Goal: Task Accomplishment & Management: Use online tool/utility

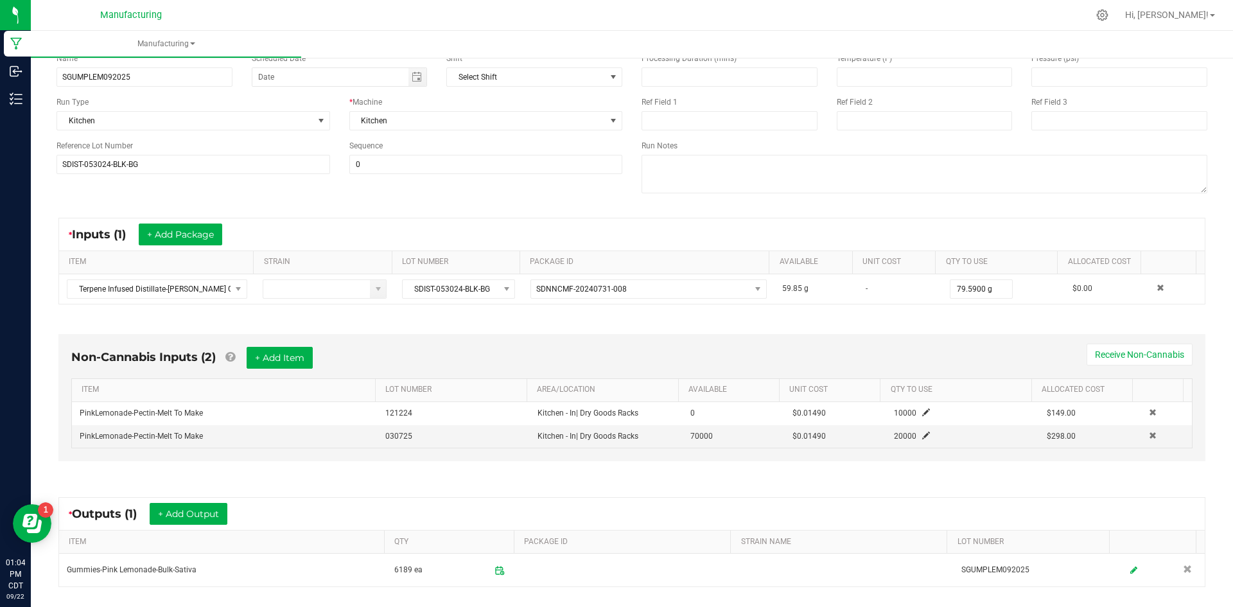
scroll to position [218, 0]
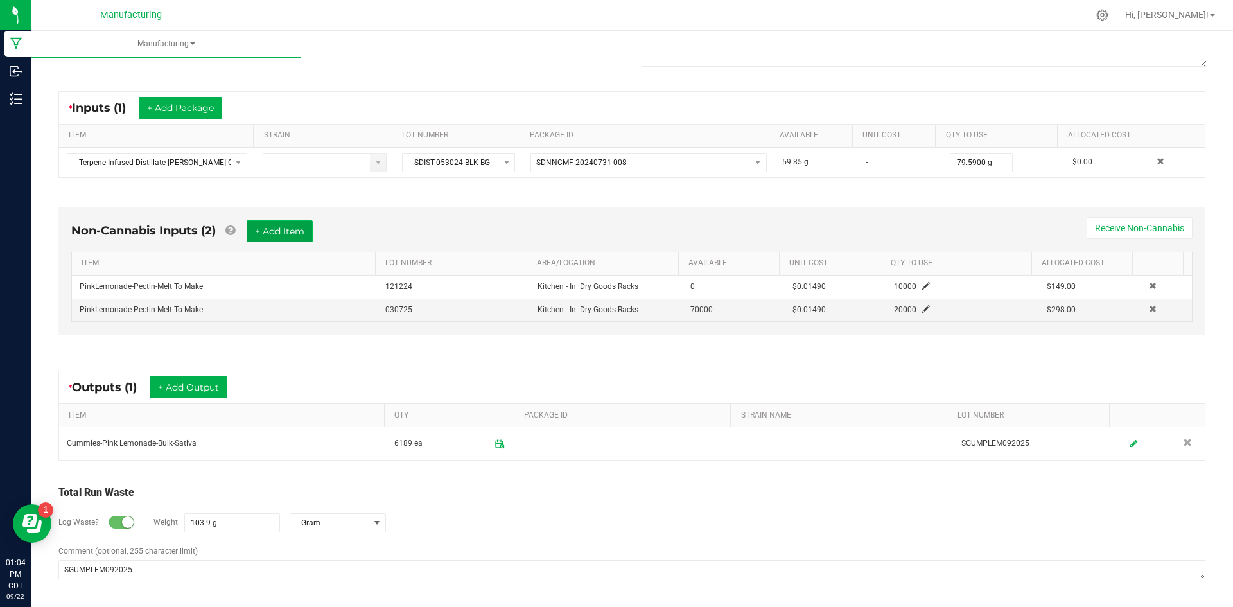
click at [271, 232] on button "+ Add Item" at bounding box center [280, 231] width 66 height 22
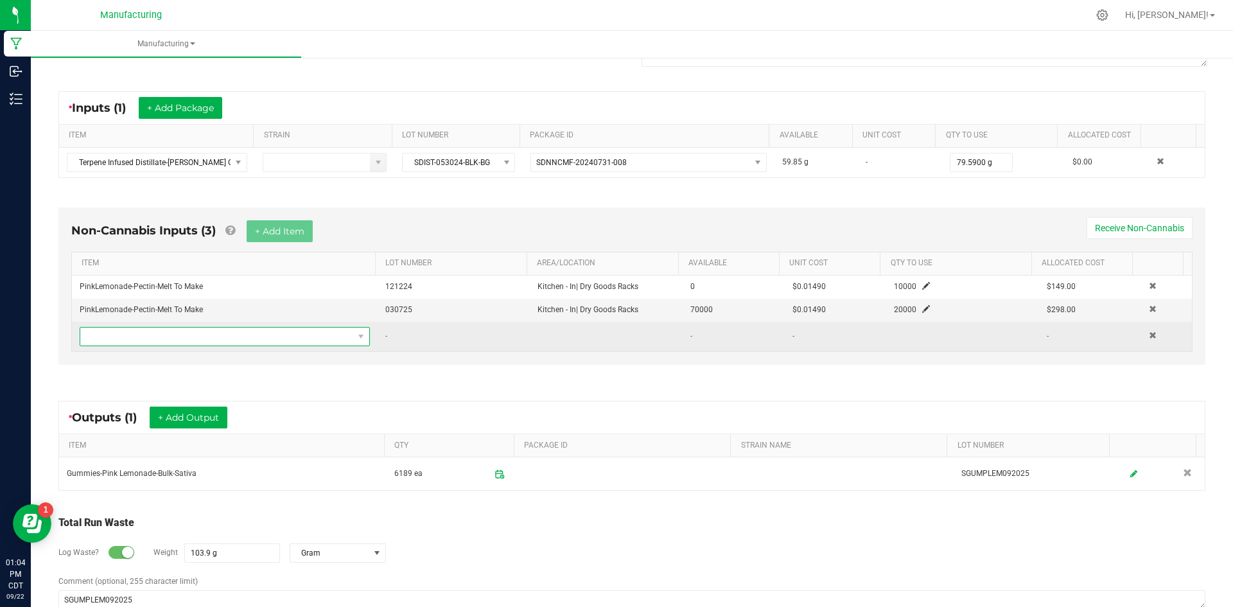
click at [259, 335] on span "NO DATA FOUND" at bounding box center [216, 336] width 273 height 18
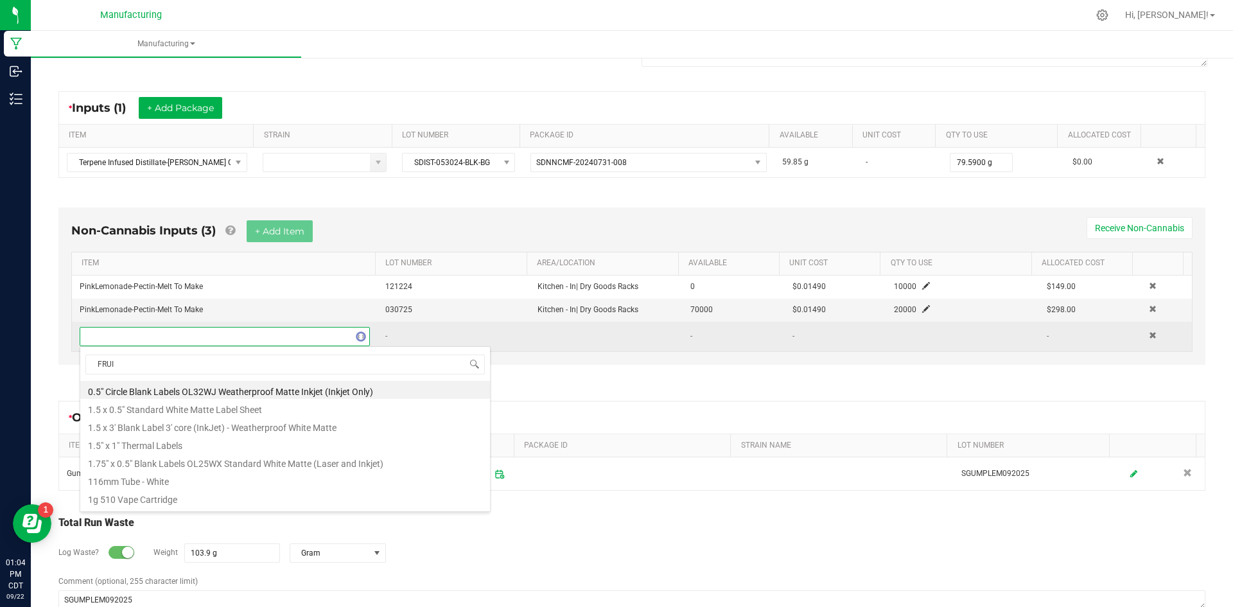
type input "FRUIT"
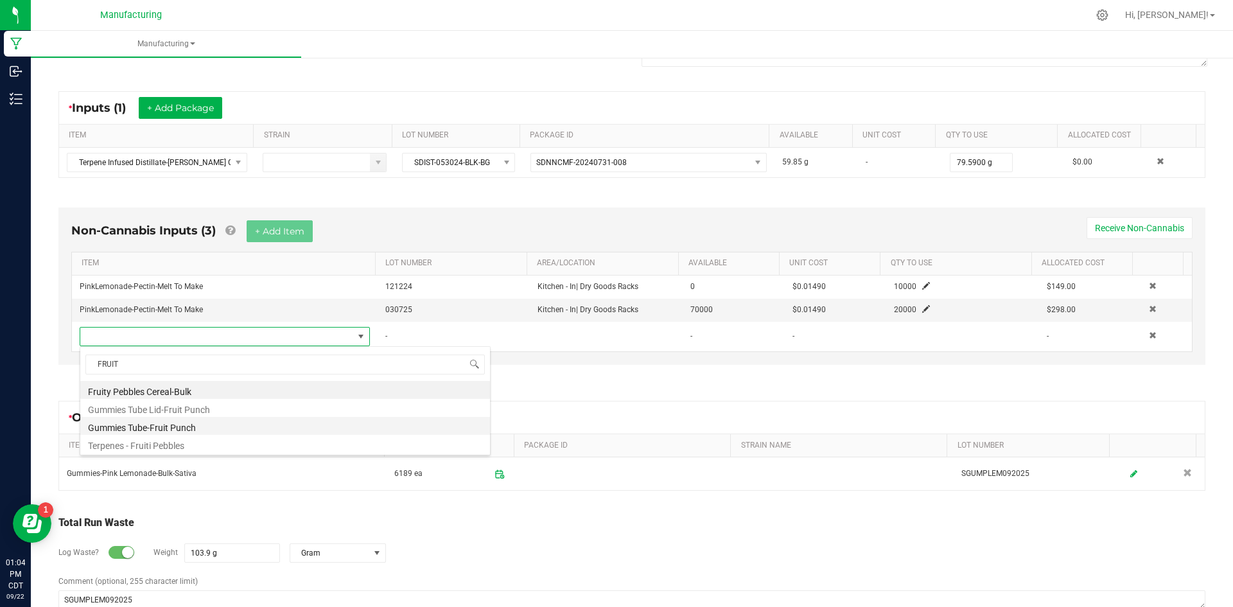
click at [251, 428] on li "Gummies Tube-Fruit Punch" at bounding box center [285, 426] width 410 height 18
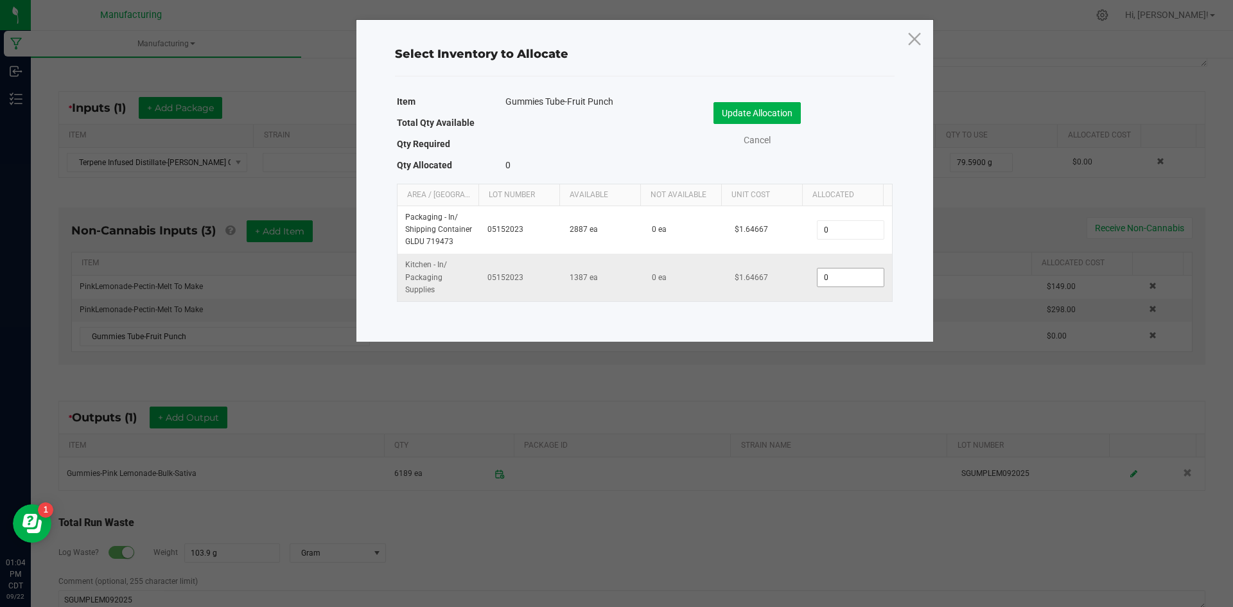
click at [848, 272] on input "0" at bounding box center [849, 277] width 65 height 18
type input "618"
click at [754, 116] on button "Update Allocation" at bounding box center [756, 113] width 87 height 22
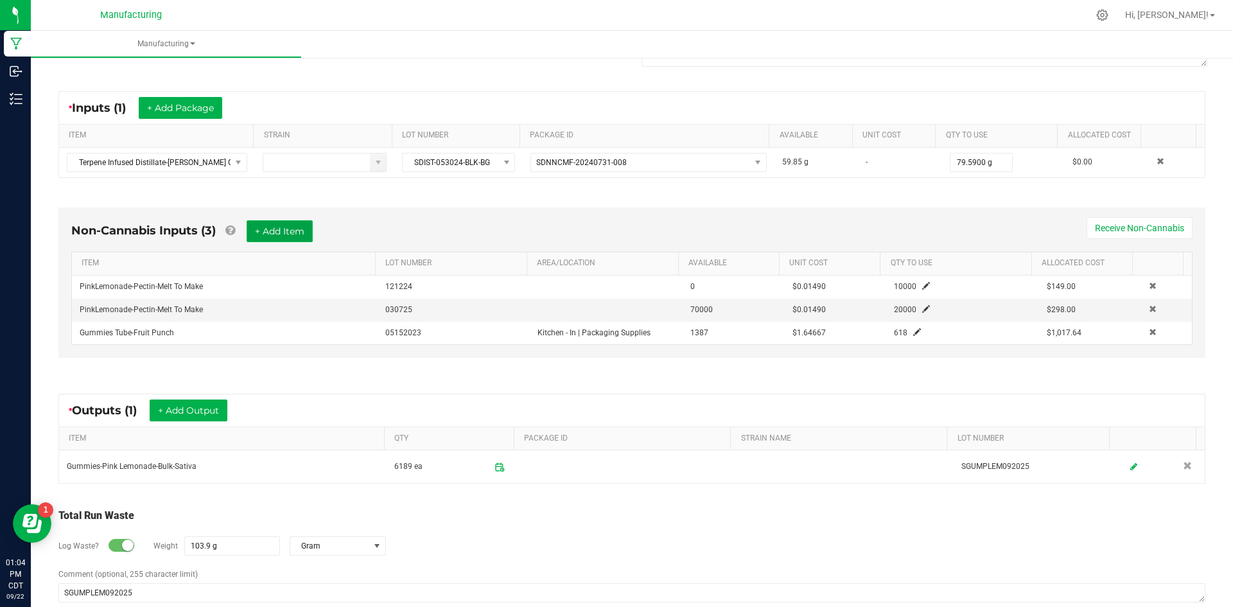
click at [281, 227] on button "+ Add Item" at bounding box center [280, 231] width 66 height 22
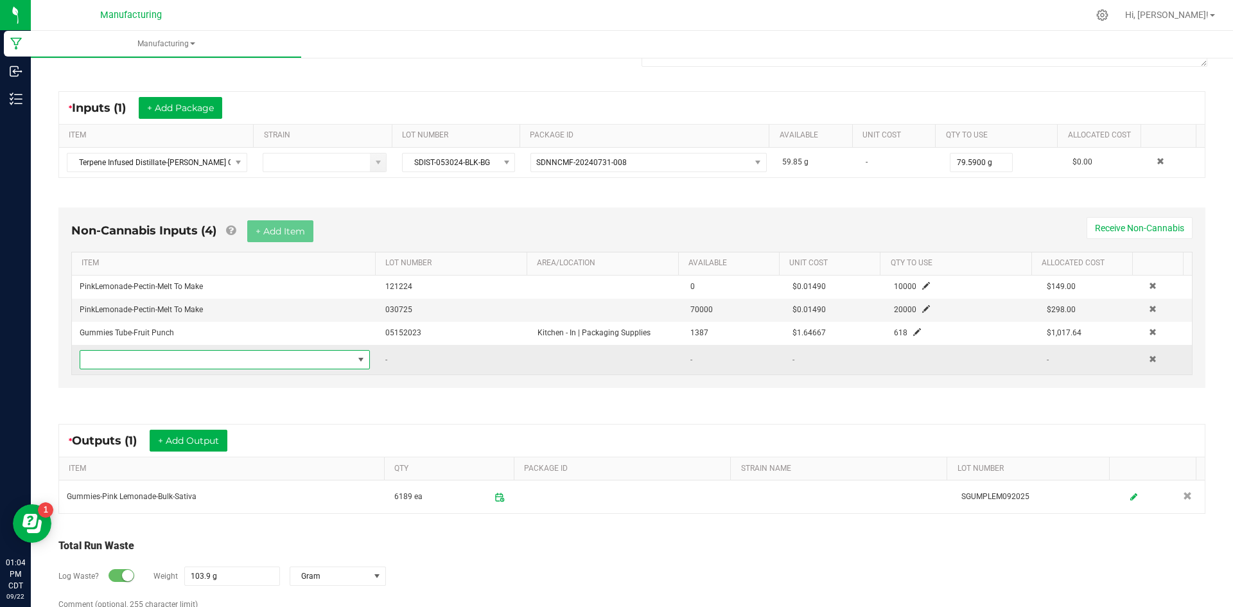
click at [268, 358] on span "NO DATA FOUND" at bounding box center [216, 360] width 273 height 18
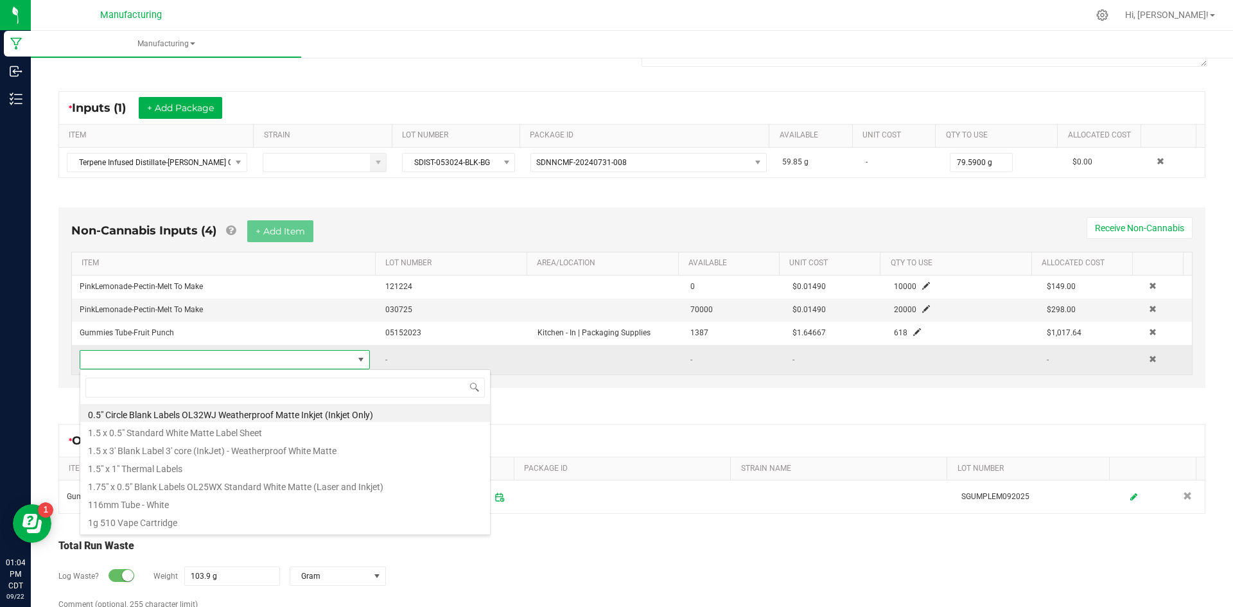
scroll to position [19, 282]
type input "FRUI"
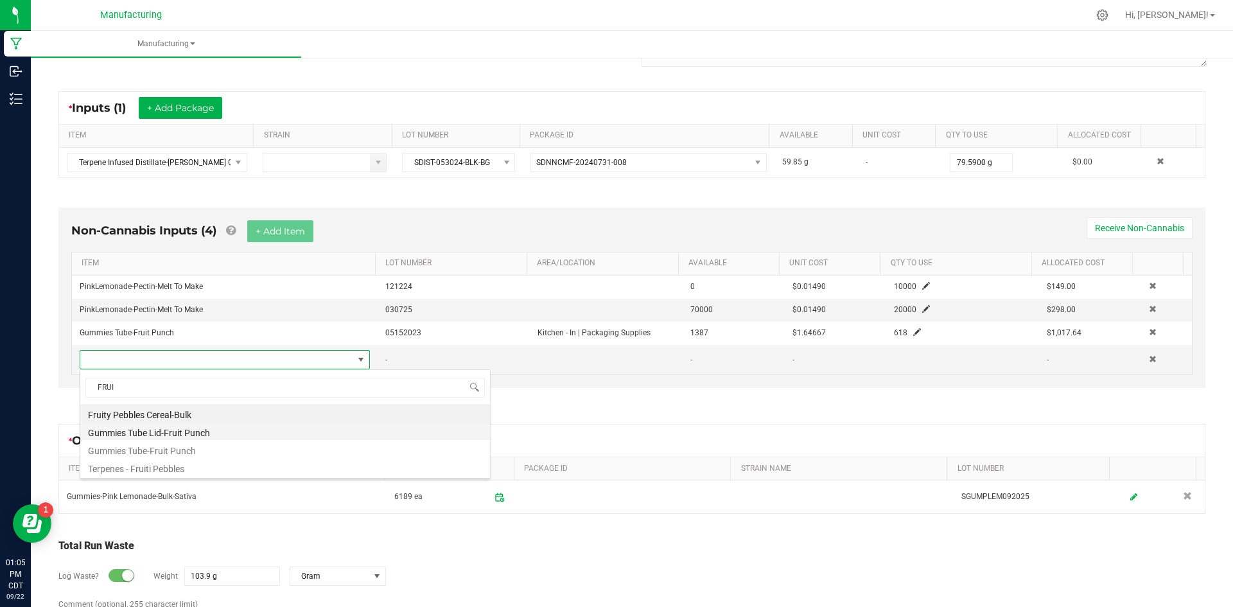
click at [200, 435] on li "Gummies Tube Lid-Fruit Punch" at bounding box center [285, 431] width 410 height 18
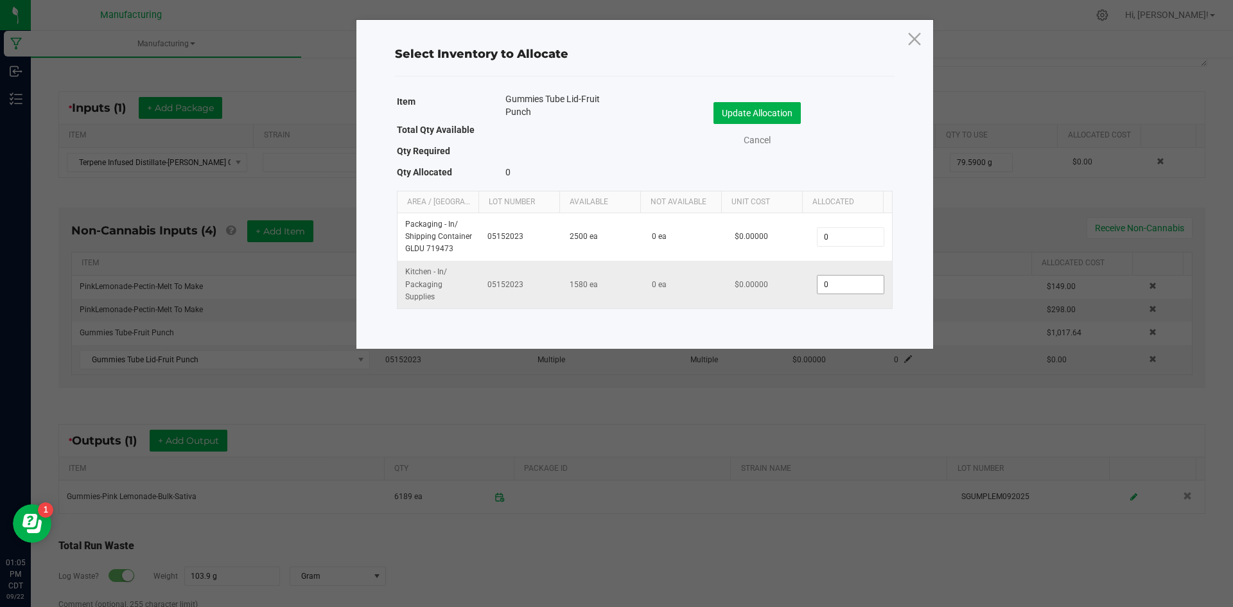
click at [862, 281] on input "0" at bounding box center [849, 284] width 65 height 18
type input "618"
click at [759, 111] on button "Update Allocation" at bounding box center [756, 113] width 87 height 22
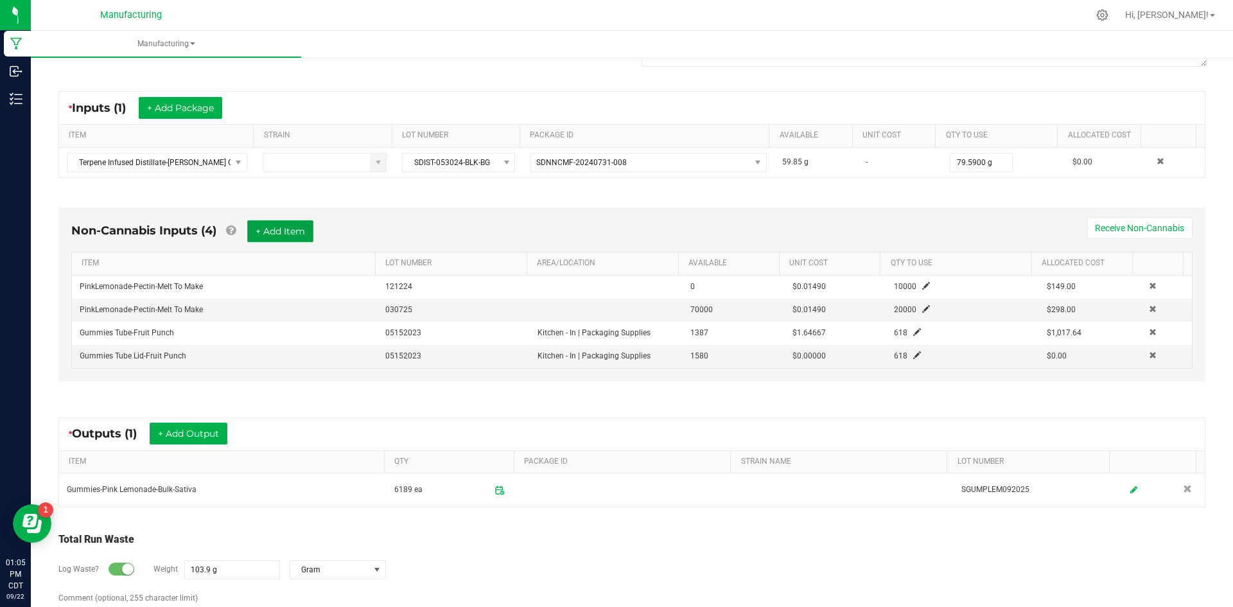
click at [290, 234] on button "+ Add Item" at bounding box center [280, 231] width 66 height 22
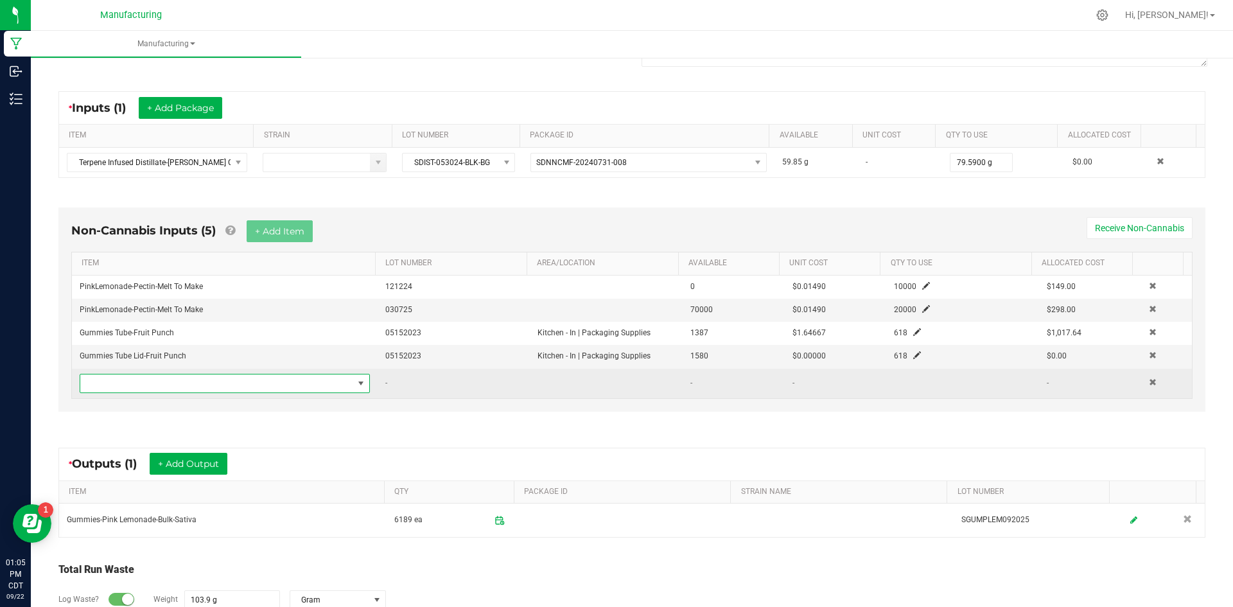
click at [270, 383] on span "NO DATA FOUND" at bounding box center [216, 383] width 273 height 18
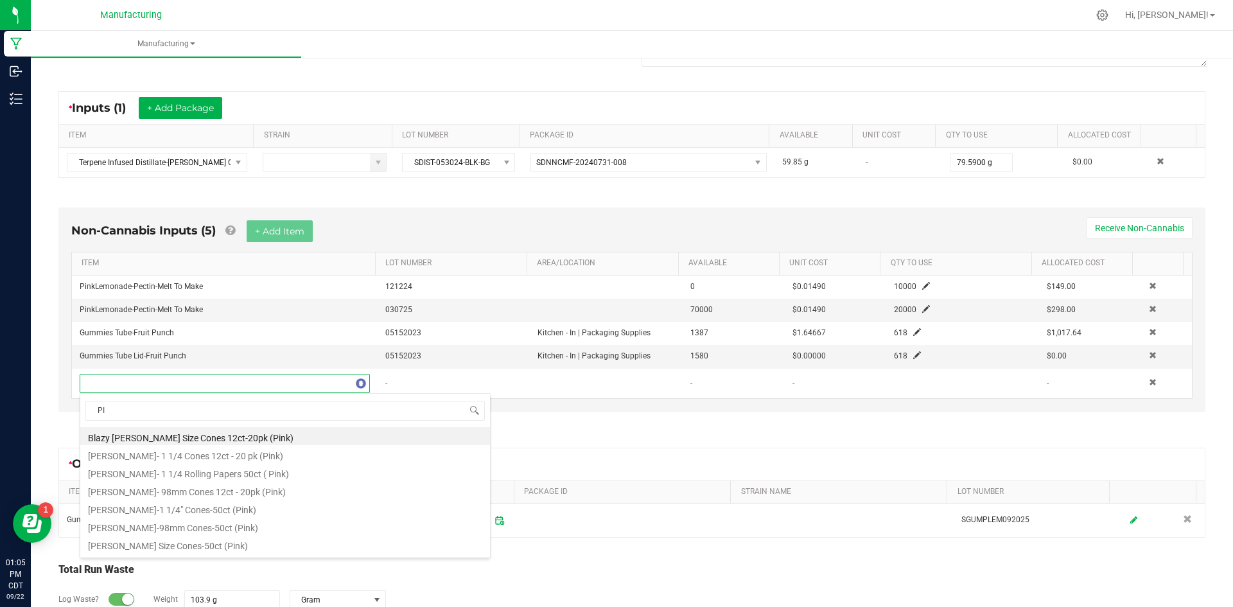
type input "P"
type input "TUBE"
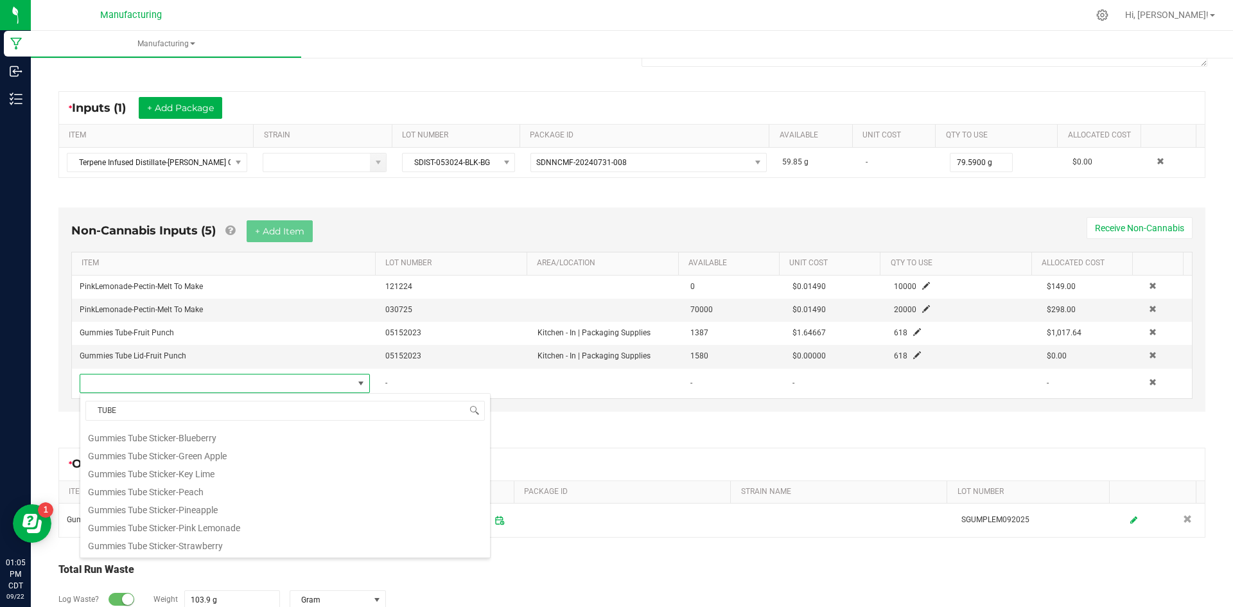
scroll to position [205, 0]
click at [236, 498] on li "Gummies Tube Sticker-Pink Lemonade" at bounding box center [285, 500] width 410 height 18
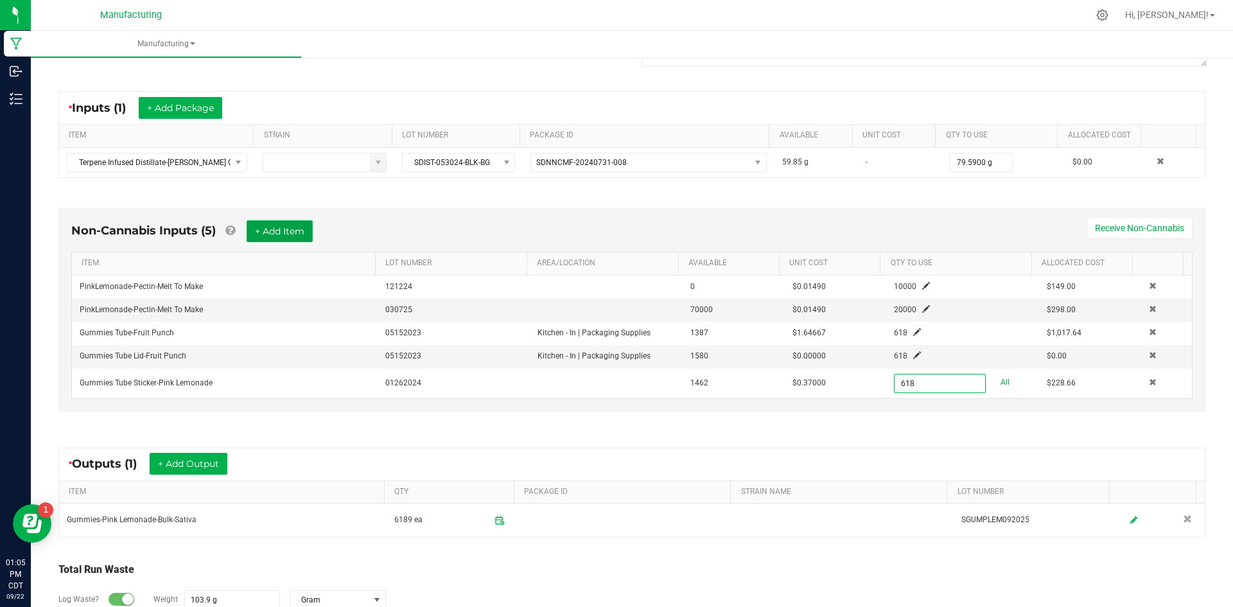
type input "618 ea"
click at [263, 226] on button "+ Add Item" at bounding box center [280, 231] width 66 height 22
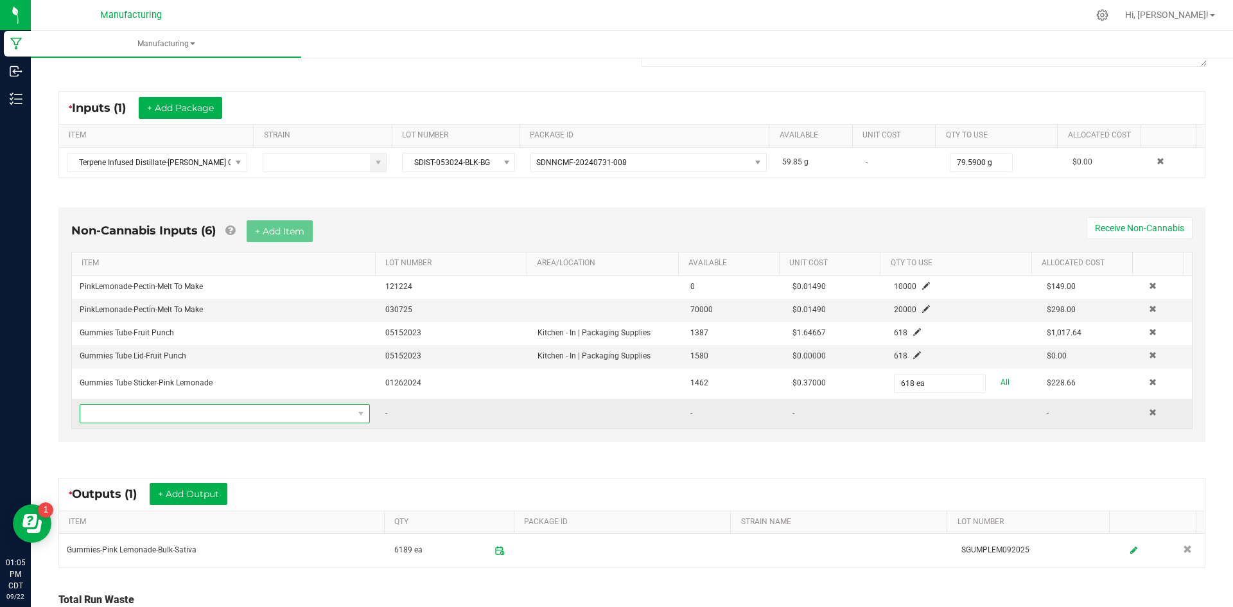
click at [257, 417] on span "NO DATA FOUND" at bounding box center [216, 413] width 273 height 18
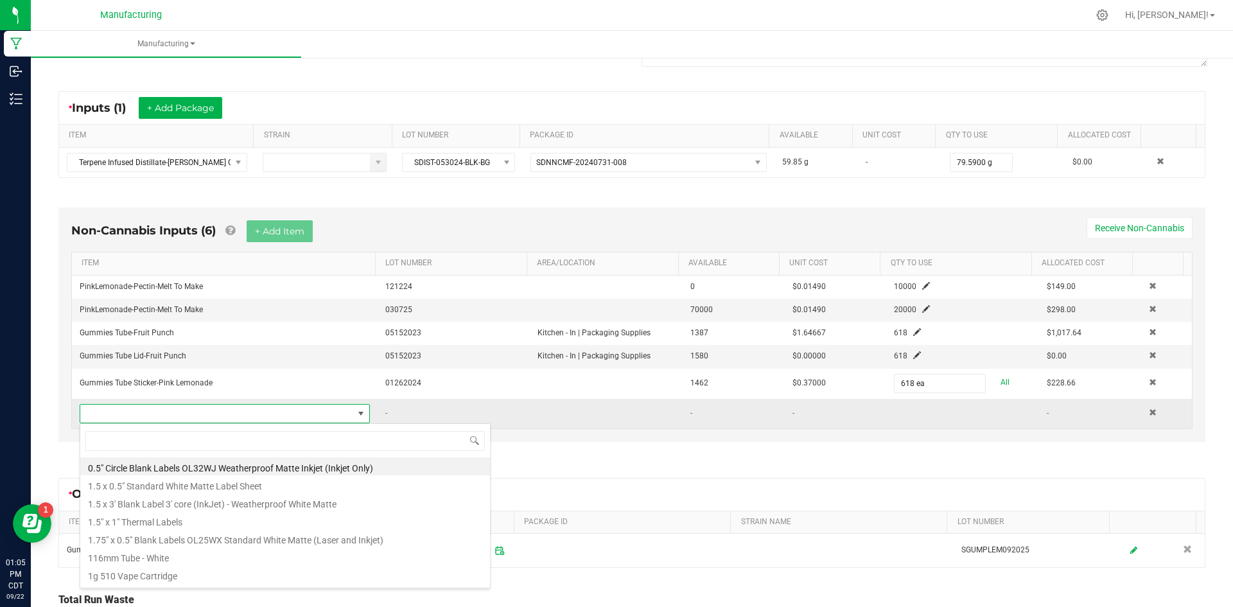
scroll to position [19, 282]
click at [238, 486] on li "1.5 x 0.5" Standard White Matte Label Sheet" at bounding box center [285, 484] width 410 height 18
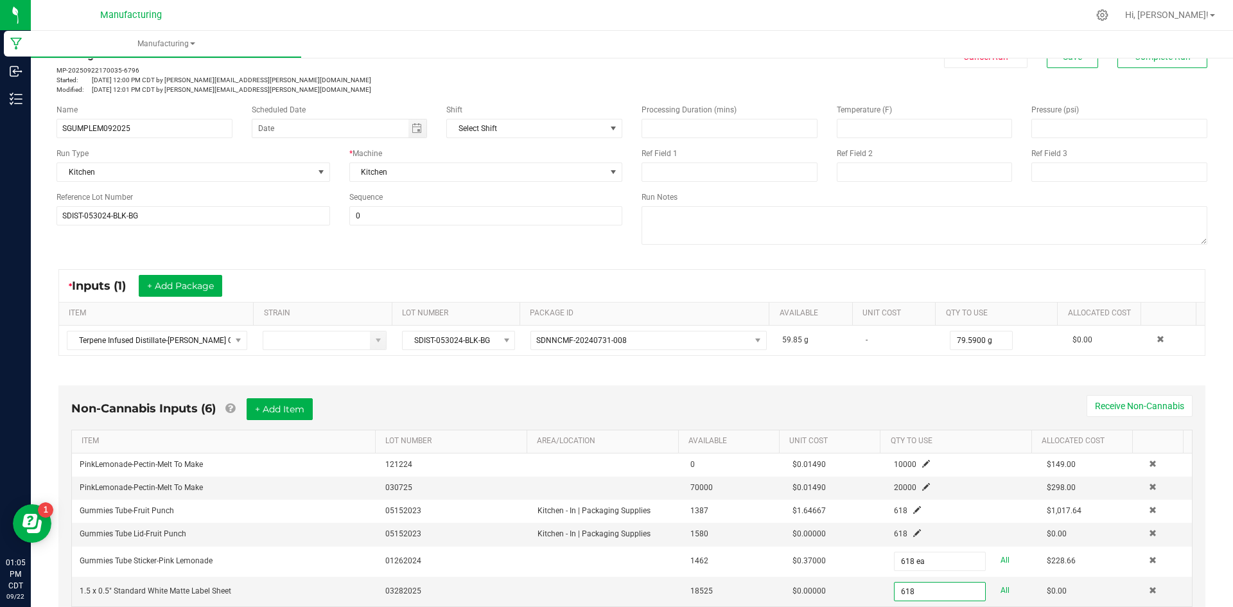
scroll to position [0, 0]
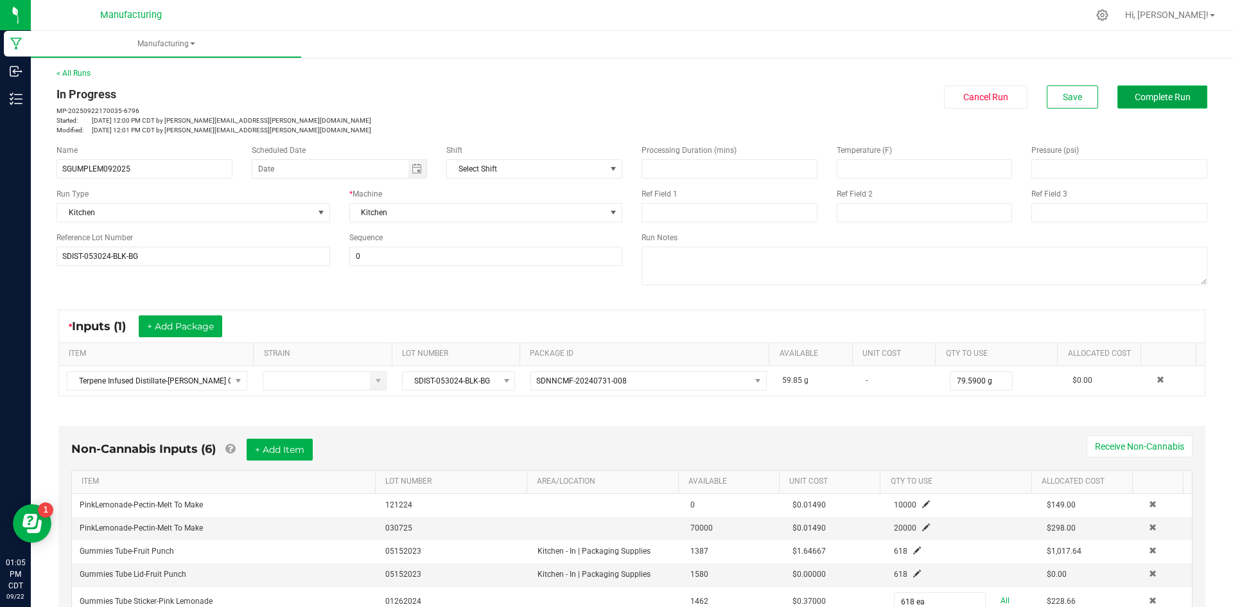
type input "618 ea"
click at [1152, 100] on span "Complete Run" at bounding box center [1162, 97] width 56 height 10
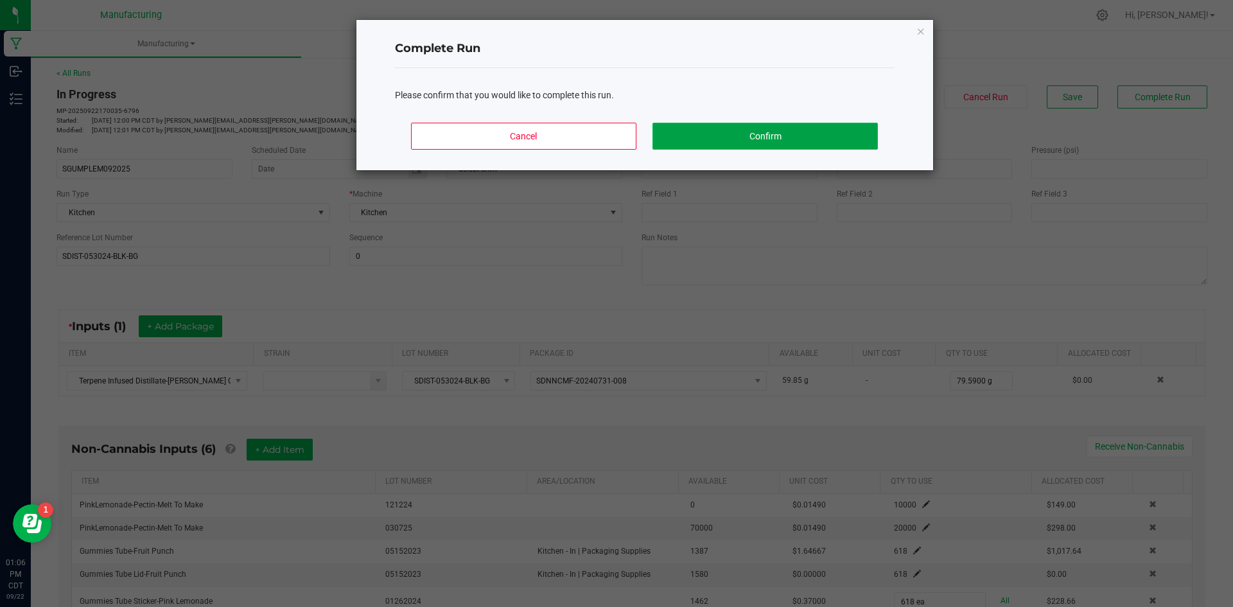
click at [788, 134] on button "Confirm" at bounding box center [764, 136] width 225 height 27
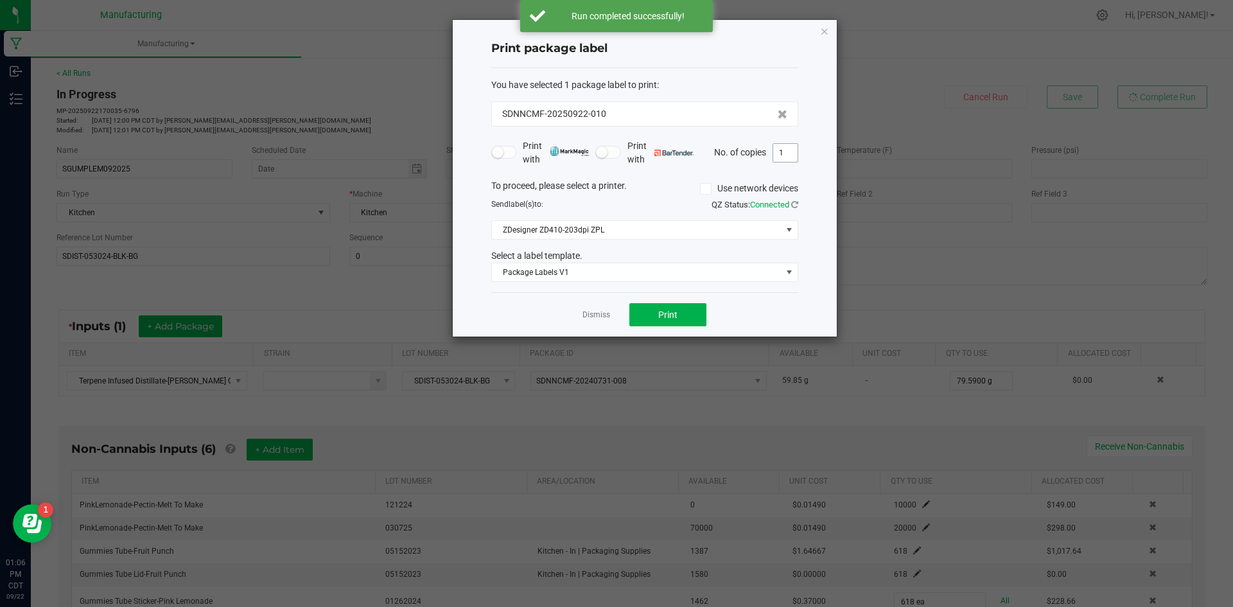
click at [791, 153] on input "1" at bounding box center [785, 153] width 24 height 18
type input "3"
click at [679, 311] on button "Print" at bounding box center [667, 314] width 77 height 23
click at [597, 316] on link "Dismiss" at bounding box center [596, 314] width 28 height 11
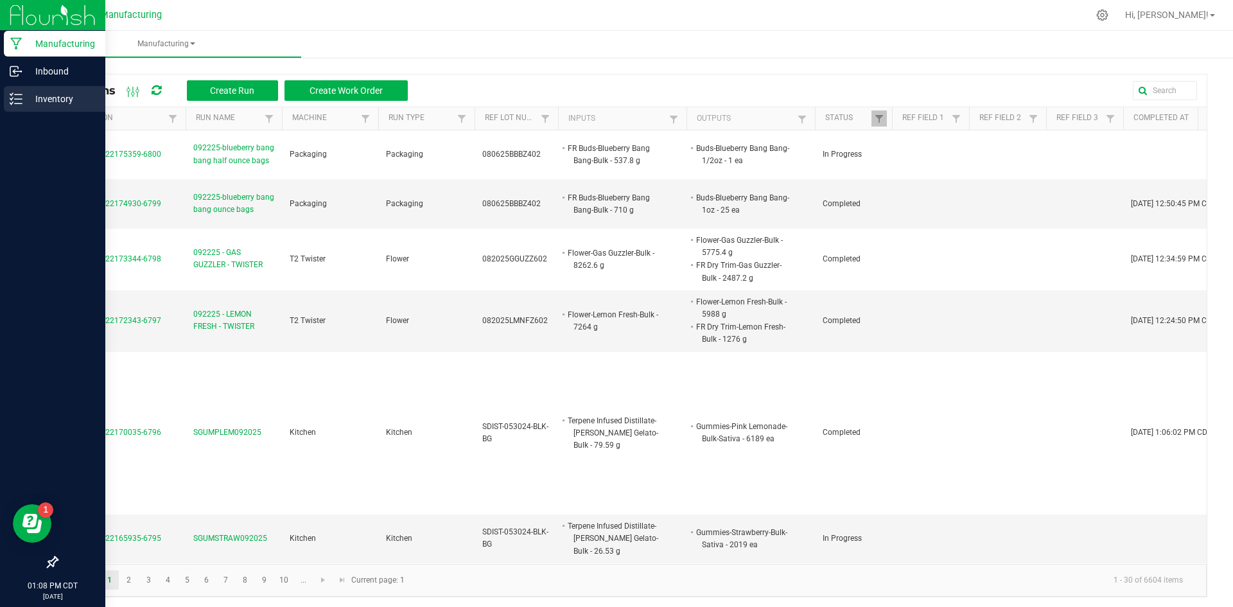
click at [24, 101] on p "Inventory" at bounding box center [60, 98] width 77 height 15
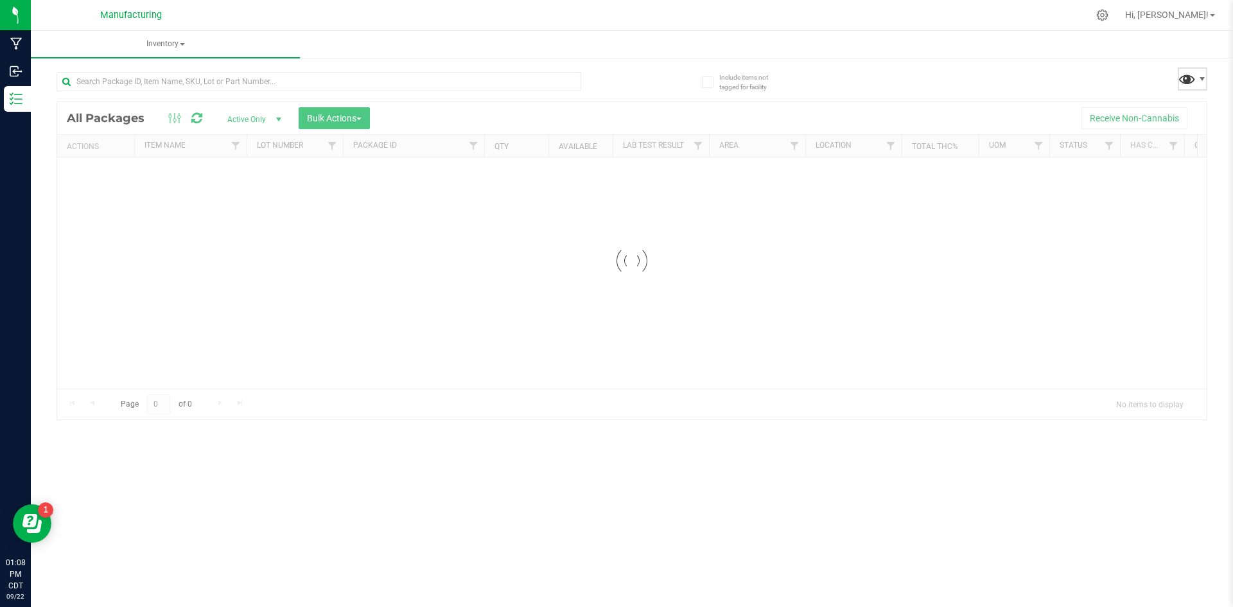
click at [1185, 84] on span at bounding box center [1186, 78] width 19 height 19
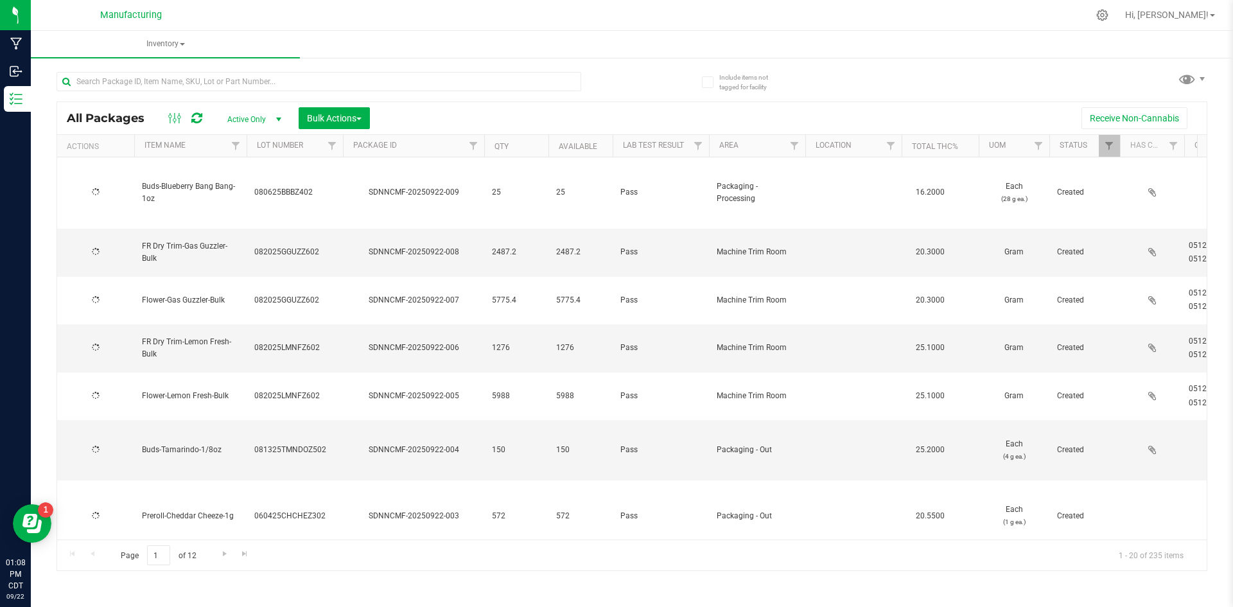
type input "[DATE]"
click at [1197, 83] on span at bounding box center [1202, 79] width 10 height 10
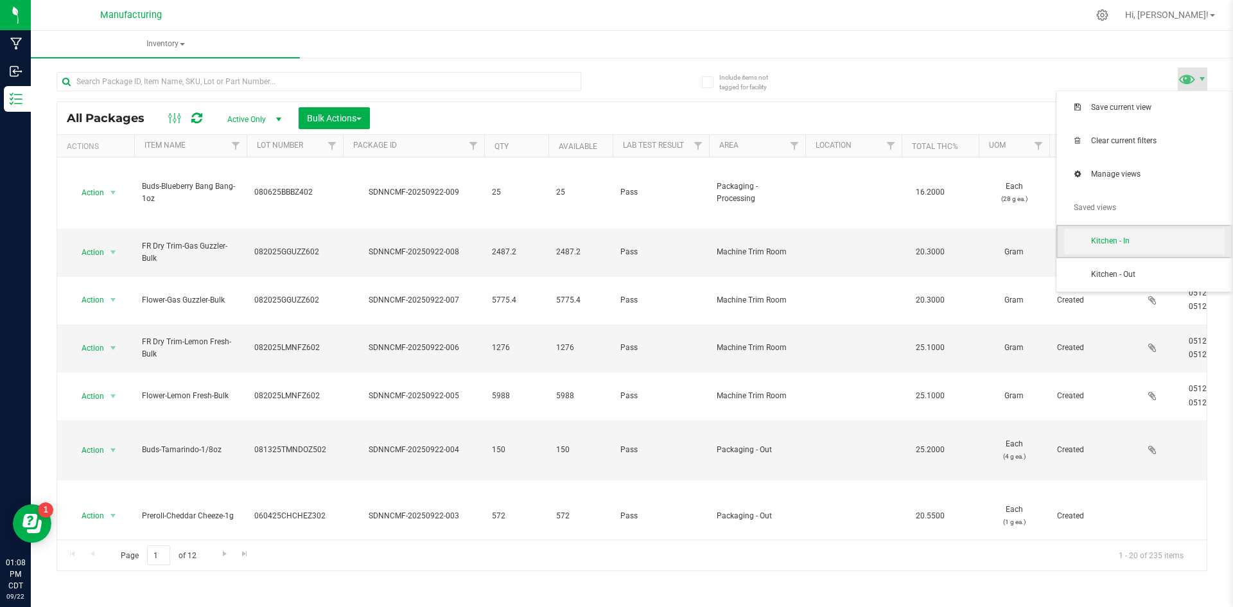
click at [1106, 236] on span "Kitchen - In" at bounding box center [1158, 241] width 134 height 11
